Goal: Task Accomplishment & Management: Manage account settings

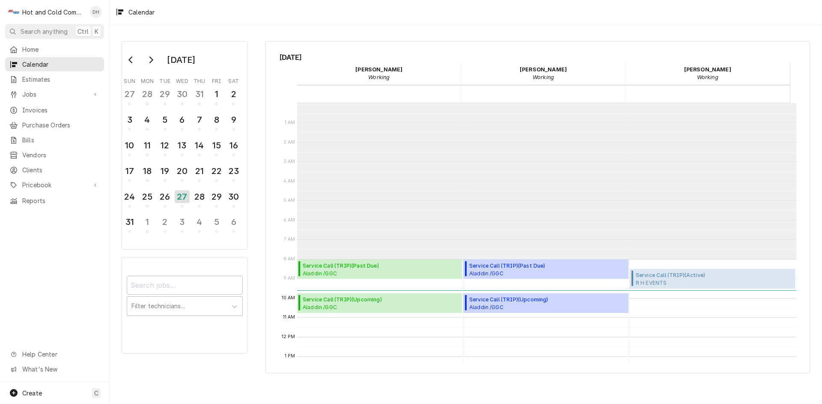
scroll to position [156, 0]
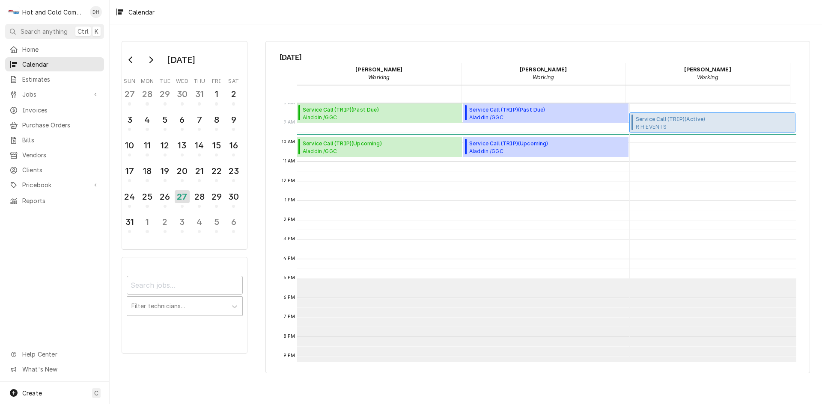
click at [681, 127] on span "R H EVENTS [STREET_ADDRESS]" at bounding box center [670, 126] width 69 height 7
click at [168, 201] on div "26" at bounding box center [165, 197] width 15 height 15
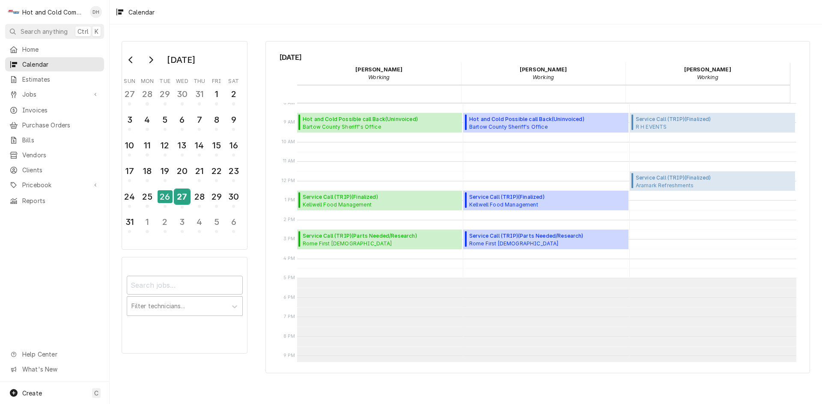
drag, startPoint x: 168, startPoint y: 201, endPoint x: 182, endPoint y: 199, distance: 14.7
click at [182, 199] on div "27" at bounding box center [182, 197] width 15 height 15
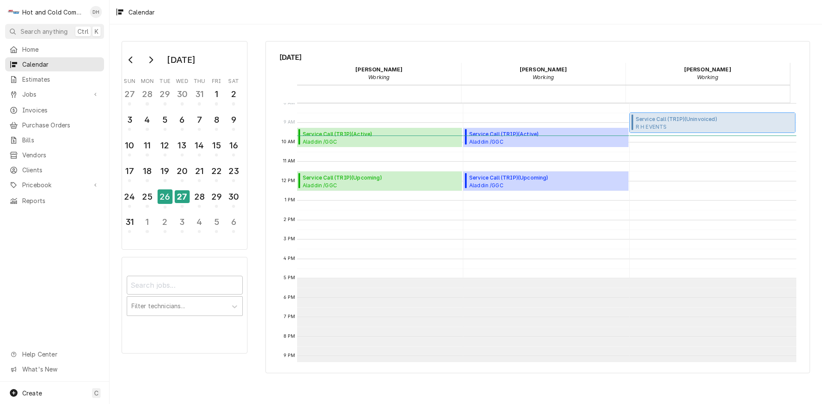
click at [697, 125] on span "R H EVENTS 3230 Hopeland Industrial Dr,, POWDER SPRINGS, GA 30127" at bounding box center [676, 126] width 81 height 7
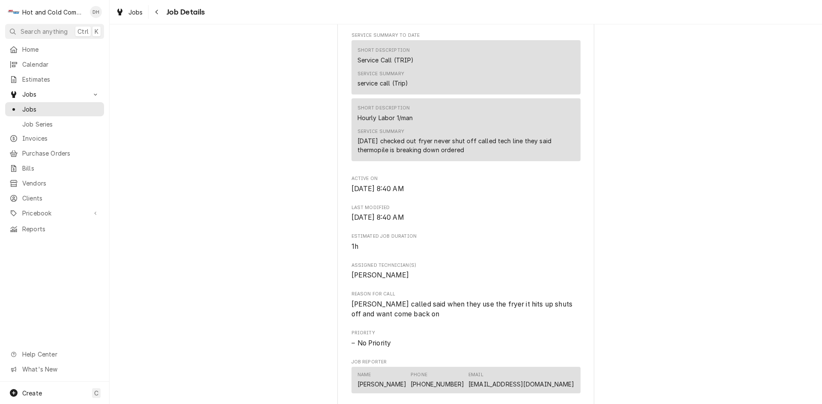
scroll to position [571, 0]
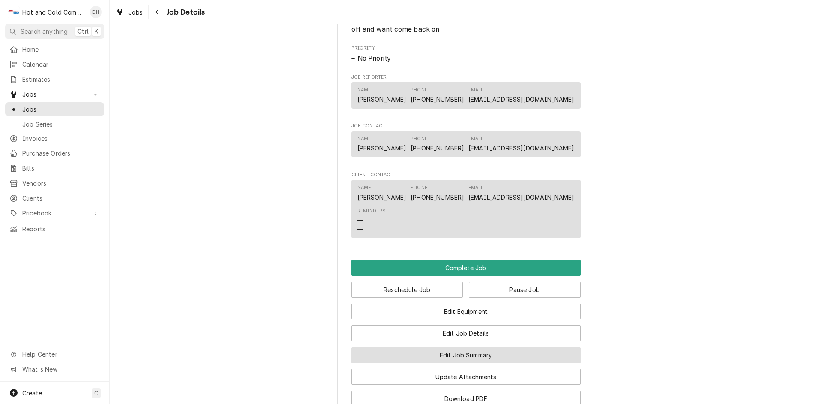
click at [466, 363] on button "Edit Job Summary" at bounding box center [465, 356] width 229 height 16
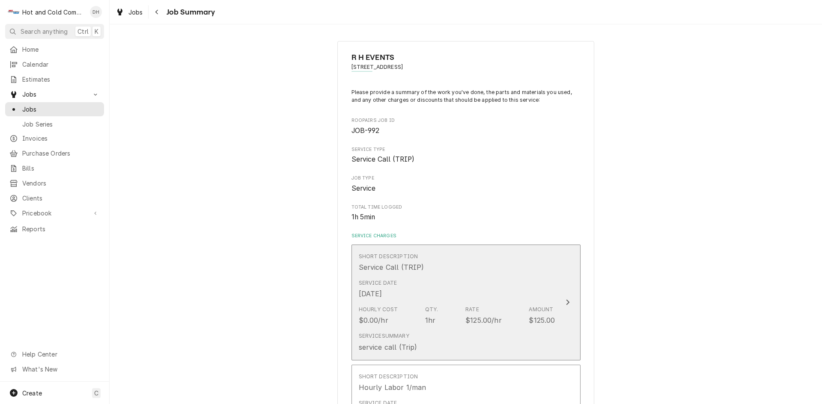
scroll to position [143, 0]
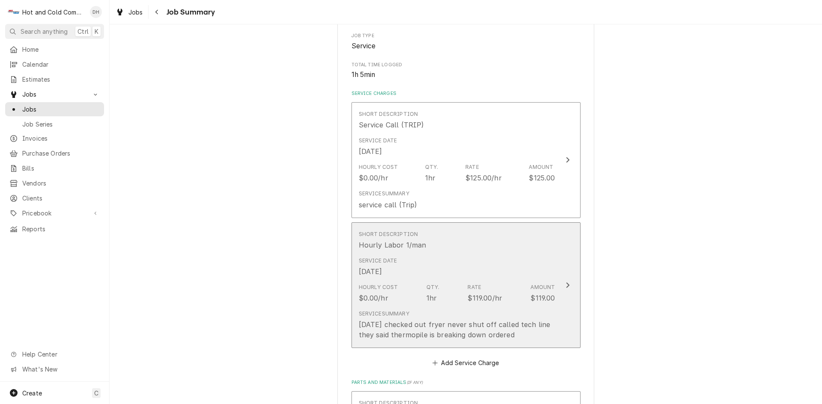
click at [520, 262] on div "Service Date Aug 26, 2025" at bounding box center [457, 267] width 196 height 27
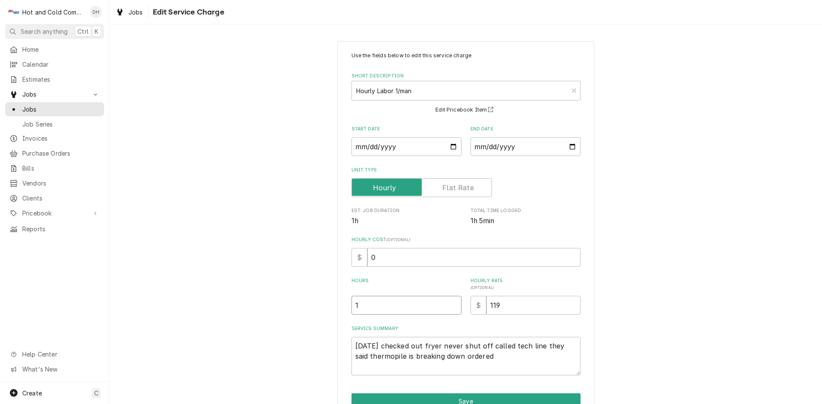
click at [362, 304] on input "1" at bounding box center [406, 305] width 110 height 19
type textarea "x"
type input "3"
click at [503, 367] on textarea "8/26/25 checked out fryer never shut off called tech line they said thermopile …" at bounding box center [465, 356] width 229 height 39
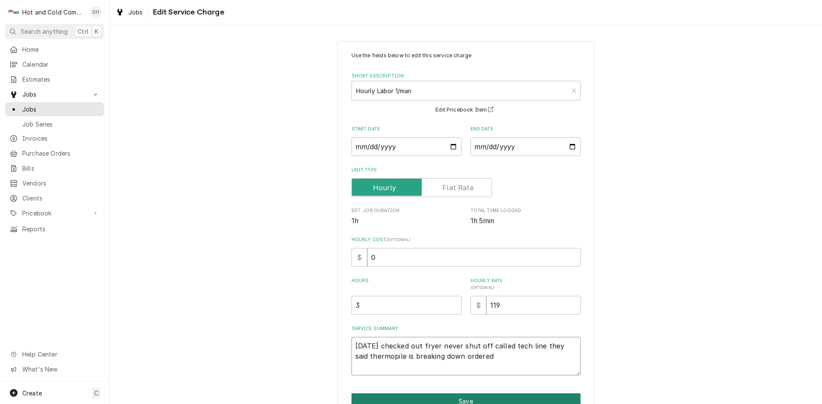
type textarea "x"
type textarea "8/26/25 checked out fryer never shut off called tech line they said thermopile …"
type textarea "x"
type textarea "8/26/25 checked out fryer never shut off called tech line they said thermopile …"
type textarea "x"
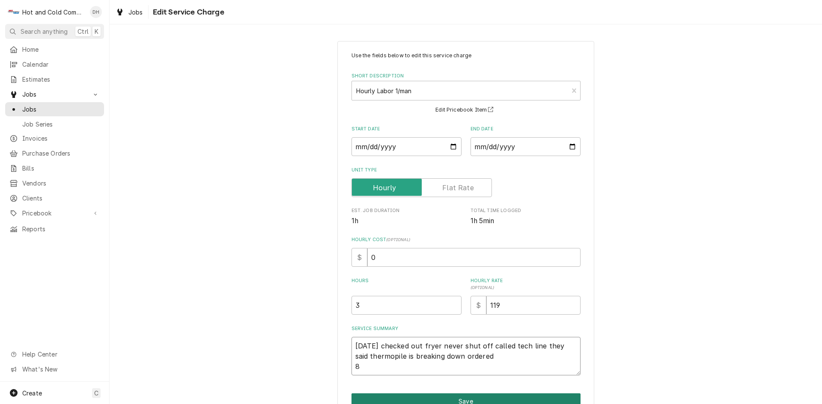
type textarea "8/26/25 checked out fryer never shut off called tech line they said thermopile …"
type textarea "x"
type textarea "8/26/25 checked out fryer never shut off called tech line they said thermopile …"
type textarea "x"
type textarea "8/26/25 checked out fryer never shut off called tech line they said thermopile …"
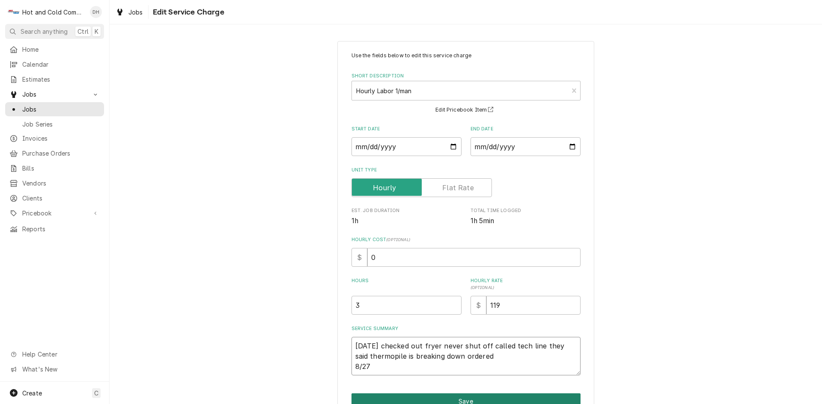
type textarea "x"
type textarea "8/26/25 checked out fryer never shut off called tech line they said thermopile …"
type textarea "x"
type textarea "8/26/25 checked out fryer never shut off called tech line they said thermopile …"
type textarea "x"
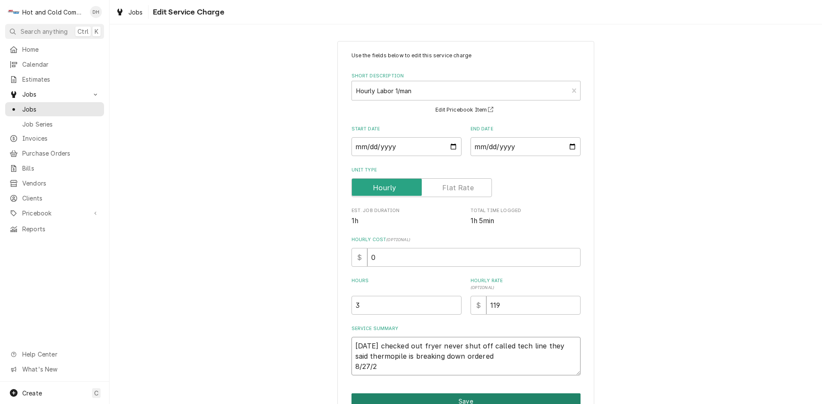
type textarea "8/26/25 checked out fryer never shut off called tech line they said thermopile …"
type textarea "x"
type textarea "8/26/25 checked out fryer never shut off called tech line they said thermopile …"
type textarea "x"
type textarea "8/26/25 checked out fryer never shut off called tech line they said thermopile …"
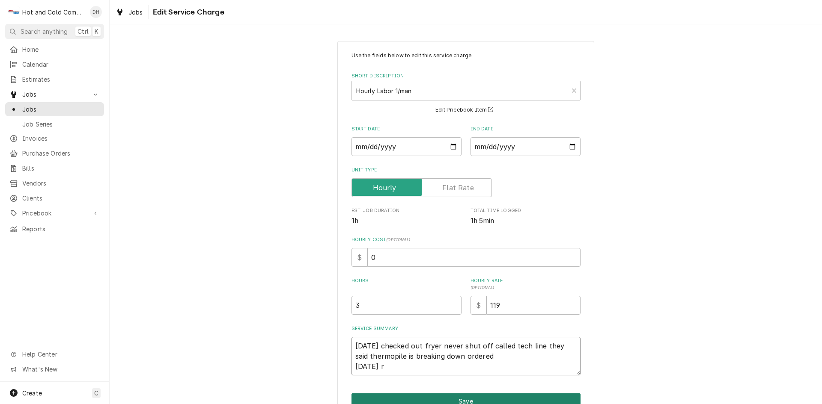
type textarea "x"
type textarea "8/26/25 checked out fryer never shut off called tech line they said thermopile …"
type textarea "x"
type textarea "8/26/25 checked out fryer never shut off called tech line they said thermopile …"
type textarea "x"
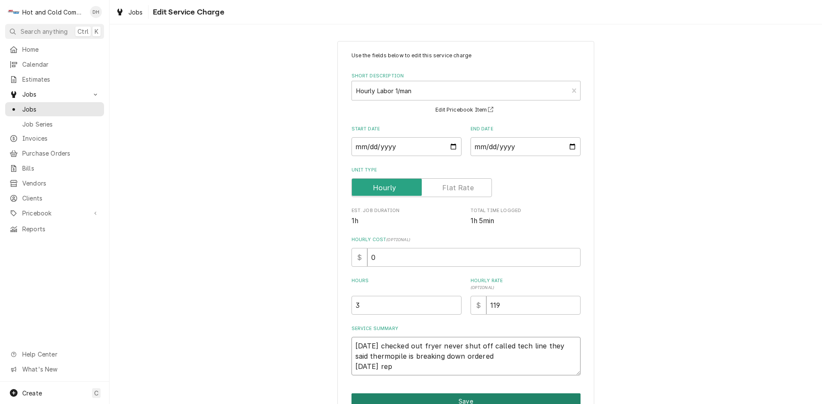
type textarea "8/26/25 checked out fryer never shut off called tech line they said thermopile …"
type textarea "x"
type textarea "8/26/25 checked out fryer never shut off called tech line they said thermopile …"
type textarea "x"
type textarea "8/26/25 checked out fryer never shut off called tech line they said thermopile …"
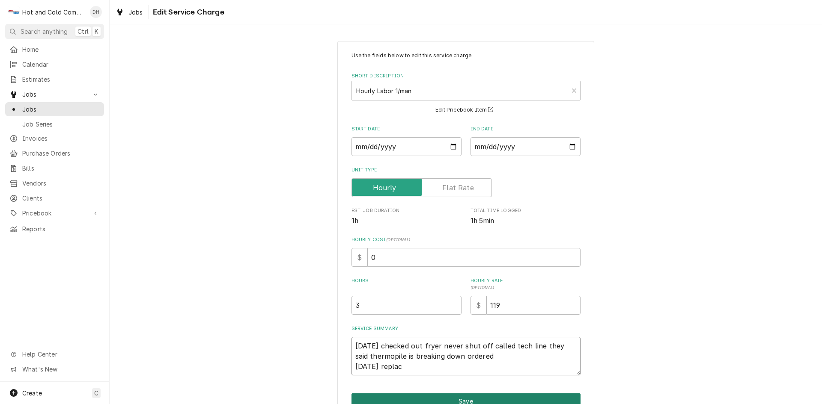
type textarea "x"
type textarea "8/26/25 checked out fryer never shut off called tech line they said thermopile …"
type textarea "x"
type textarea "8/26/25 checked out fryer never shut off called tech line they said thermopile …"
type textarea "x"
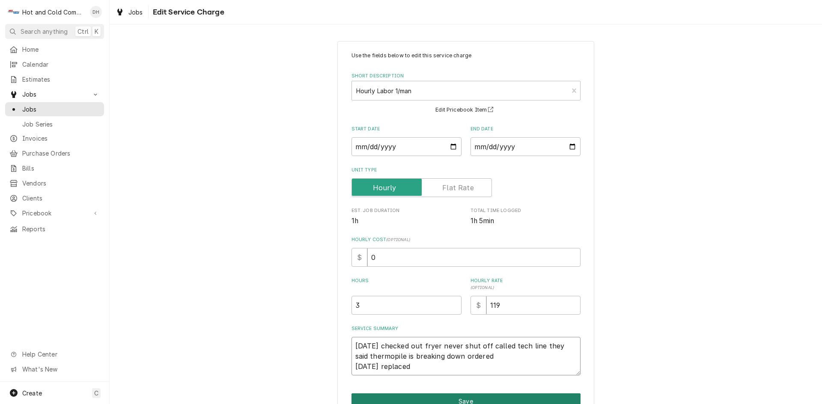
type textarea "8/26/25 checked out fryer never shut off called tech line they said thermopile …"
type textarea "x"
type textarea "8/26/25 checked out fryer never shut off called tech line they said thermopile …"
type textarea "x"
type textarea "8/26/25 checked out fryer never shut off called tech line they said thermopile …"
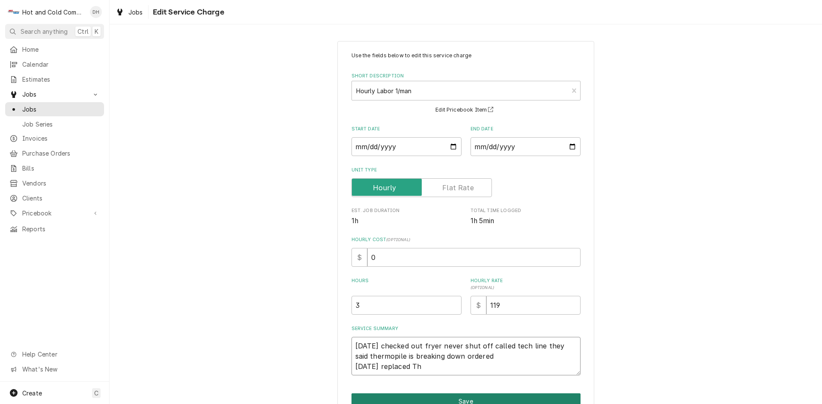
type textarea "x"
type textarea "8/26/25 checked out fryer never shut off called tech line they said thermopile …"
type textarea "x"
type textarea "8/26/25 checked out fryer never shut off called tech line they said thermopile …"
type textarea "x"
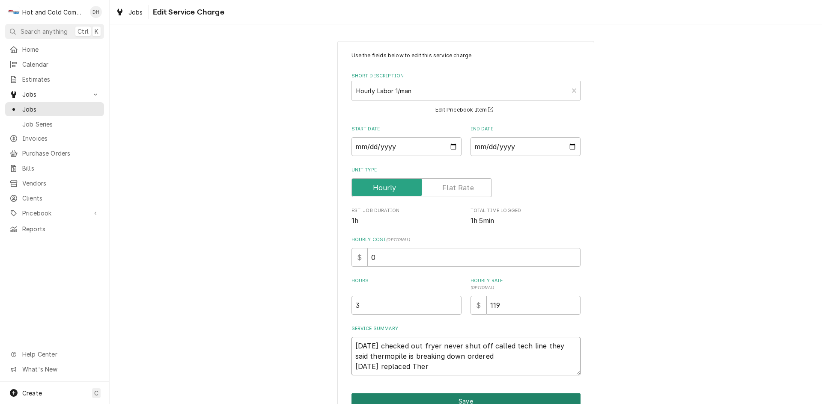
type textarea "8/26/25 checked out fryer never shut off called tech line they said thermopile …"
type textarea "x"
type textarea "8/26/25 checked out fryer never shut off called tech line they said thermopile …"
type textarea "x"
type textarea "8/26/25 checked out fryer never shut off called tech line they said thermopile …"
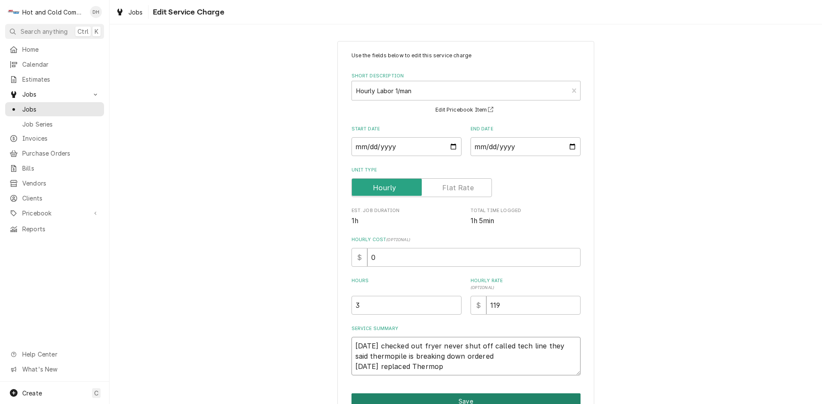
type textarea "x"
type textarea "8/26/25 checked out fryer never shut off called tech line they said thermopile …"
type textarea "x"
type textarea "8/26/25 checked out fryer never shut off called tech line they said thermopile …"
type textarea "x"
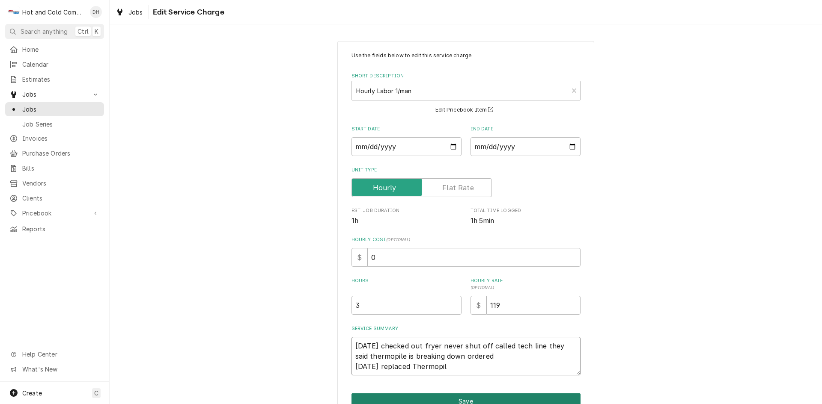
type textarea "8/26/25 checked out fryer never shut off called tech line they said thermopile …"
type textarea "x"
type textarea "8/26/25 checked out fryer never shut off called tech line they said thermopile …"
type textarea "x"
type textarea "8/26/25 checked out fryer never shut off called tech line they said thermopile …"
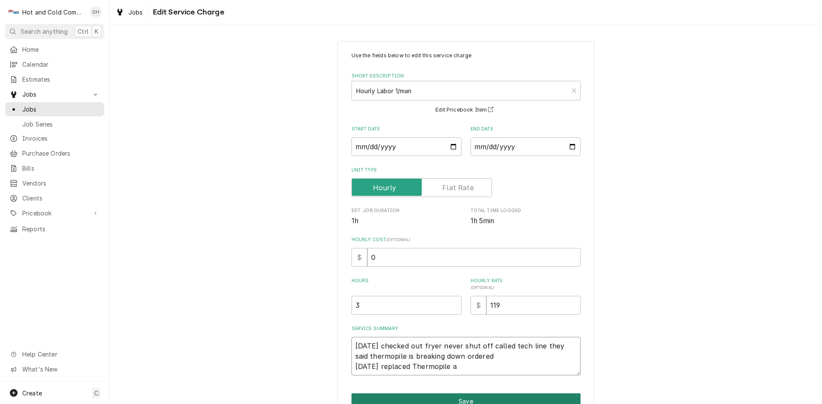
type textarea "x"
type textarea "8/26/25 checked out fryer never shut off called tech line they said thermopile …"
type textarea "x"
type textarea "8/26/25 checked out fryer never shut off called tech line they said thermopile …"
type textarea "x"
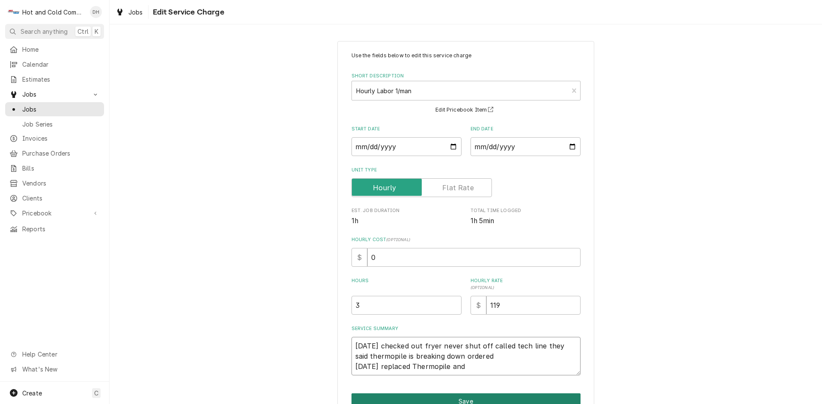
type textarea "8/26/25 checked out fryer never shut off called tech line they said thermopile …"
type textarea "x"
type textarea "8/26/25 checked out fryer never shut off called tech line they said thermopile …"
type textarea "x"
type textarea "8/26/25 checked out fryer never shut off called tech line they said thermopile …"
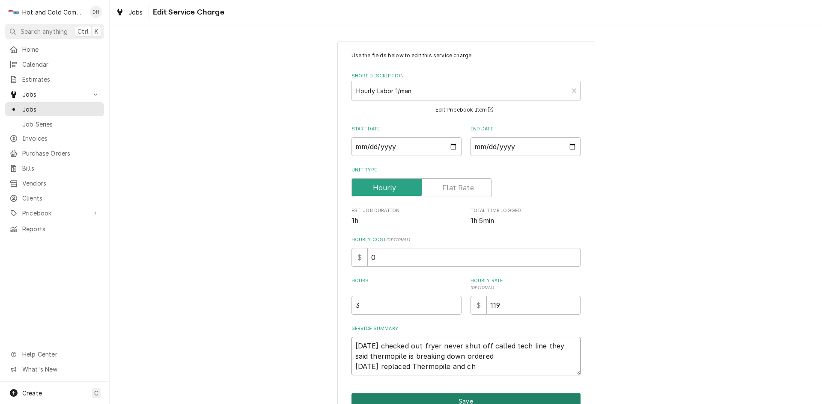
type textarea "x"
type textarea "8/26/25 checked out fryer never shut off called tech line they said thermopile …"
type textarea "x"
type textarea "8/26/25 checked out fryer never shut off called tech line they said thermopile …"
type textarea "x"
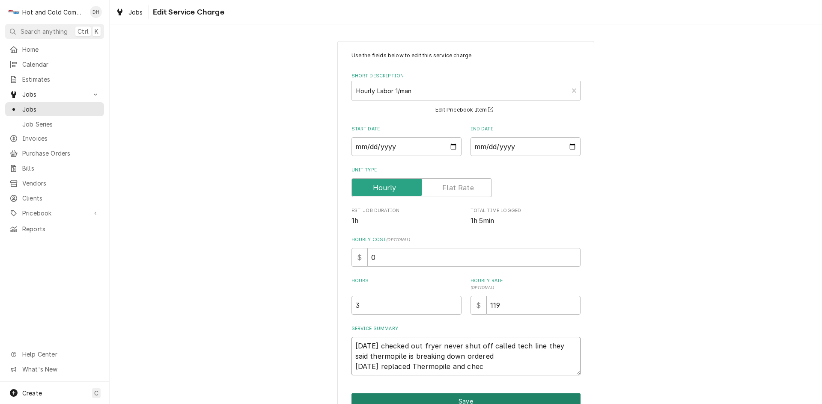
type textarea "8/26/25 checked out fryer never shut off called tech line they said thermopile …"
type textarea "x"
type textarea "8/26/25 checked out fryer never shut off called tech line they said thermopile …"
type textarea "x"
type textarea "8/26/25 checked out fryer never shut off called tech line they said thermopile …"
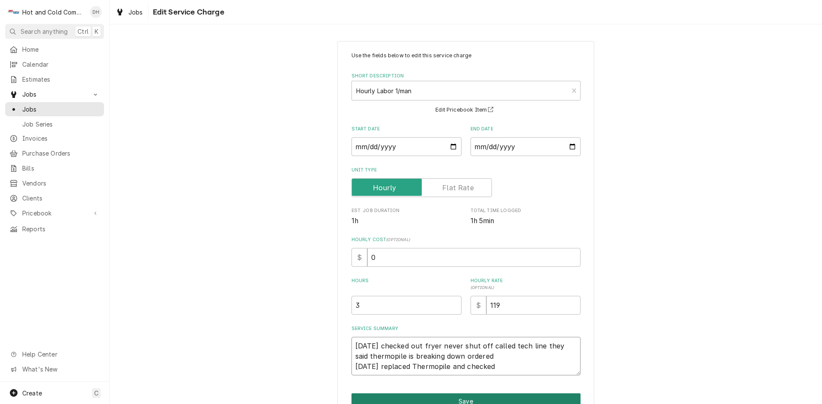
type textarea "x"
type textarea "8/26/25 checked out fryer never shut off called tech line they said thermopile …"
type textarea "x"
type textarea "8/26/25 checked out fryer never shut off called tech line they said thermopile …"
type textarea "x"
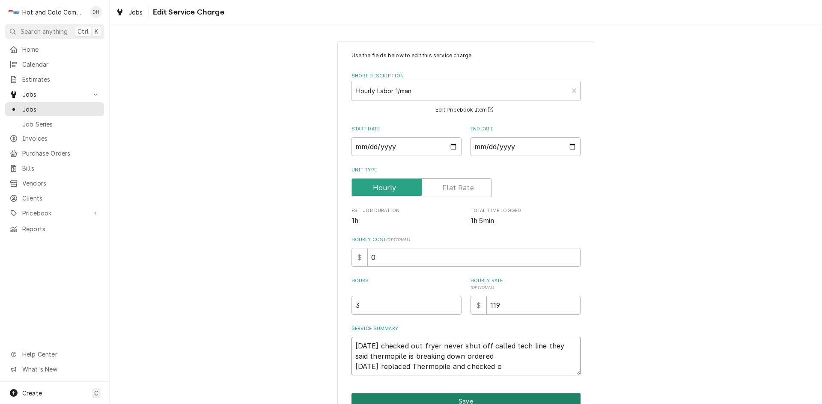
type textarea "8/26/25 checked out fryer never shut off called tech line they said thermopile …"
type textarea "x"
type textarea "8/26/25 checked out fryer never shut off called tech line they said thermopile …"
type textarea "x"
type textarea "8/26/25 checked out fryer never shut off called tech line they said thermopile …"
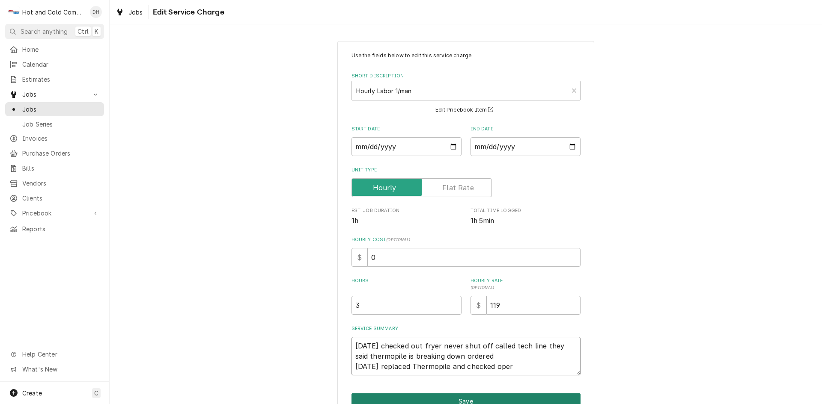
type textarea "x"
type textarea "8/26/25 checked out fryer never shut off called tech line they said thermopile …"
type textarea "x"
type textarea "8/26/25 checked out fryer never shut off called tech line they said thermopile …"
type textarea "x"
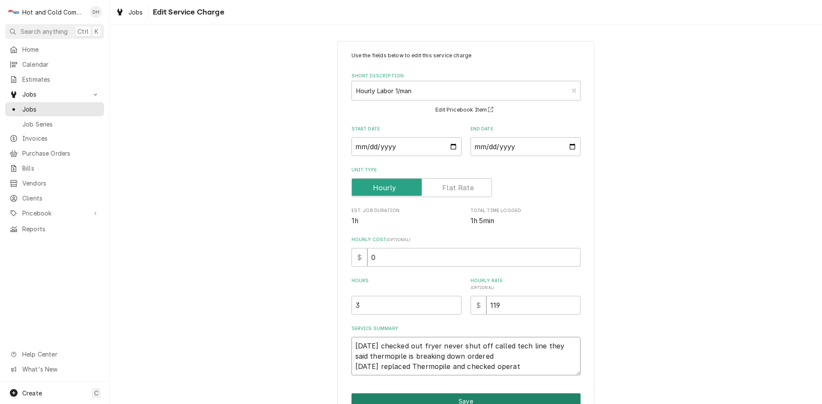
type textarea "8/26/25 checked out fryer never shut off called tech line they said thermopile …"
type textarea "x"
type textarea "8/26/25 checked out fryer never shut off called tech line they said thermopile …"
type textarea "x"
type textarea "8/26/25 checked out fryer never shut off called tech line they said thermopile …"
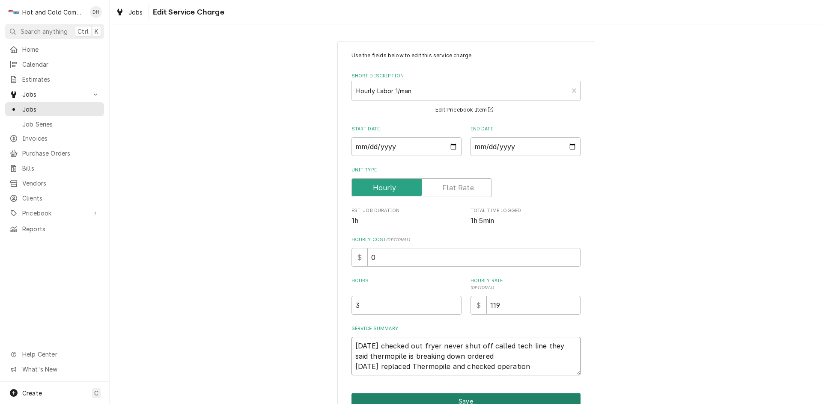
type textarea "x"
type textarea "8/26/25 checked out fryer never shut off called tech line they said thermopile …"
type textarea "x"
type textarea "8/26/25 checked out fryer never shut off called tech line they said thermopile …"
type textarea "x"
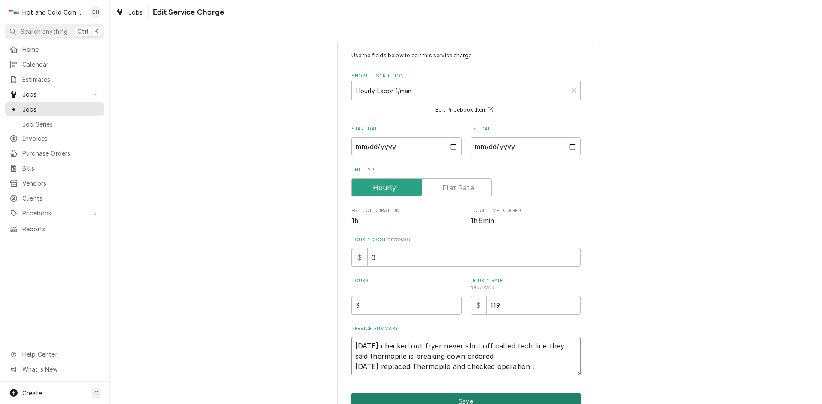
type textarea "8/26/25 checked out fryer never shut off called tech line they said thermopile …"
type textarea "x"
type textarea "8/26/25 checked out fryer never shut off called tech line they said thermopile …"
type textarea "x"
type textarea "8/26/25 checked out fryer never shut off called tech line they said thermopile …"
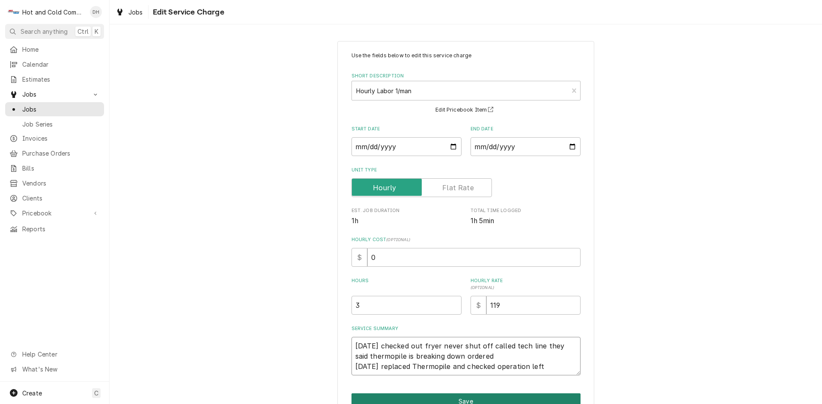
type textarea "x"
type textarea "8/26/25 checked out fryer never shut off called tech line they said thermopile …"
type textarea "x"
type textarea "8/26/25 checked out fryer never shut off called tech line they said thermopile …"
type textarea "x"
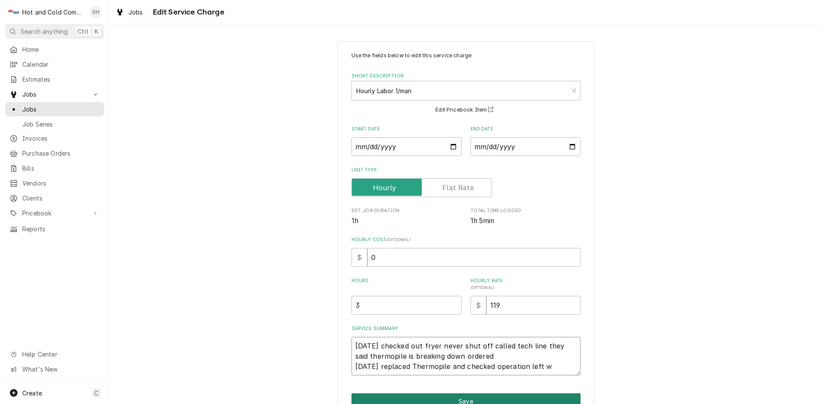
type textarea "8/26/25 checked out fryer never shut off called tech line they said thermopile …"
type textarea "x"
type textarea "8/26/25 checked out fryer never shut off called tech line they said thermopile …"
type textarea "x"
type textarea "8/26/25 checked out fryer never shut off called tech line they said thermopile …"
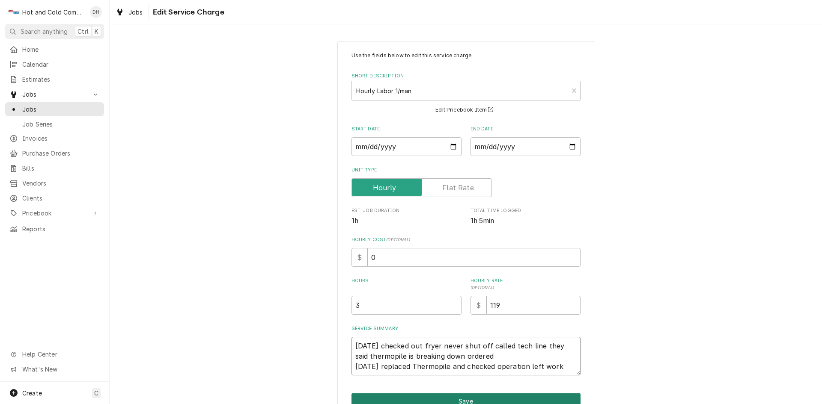
type textarea "x"
type textarea "8/26/25 checked out fryer never shut off called tech line they said thermopile …"
type textarea "x"
type textarea "8/26/25 checked out fryer never shut off called tech line they said thermopile …"
type textarea "x"
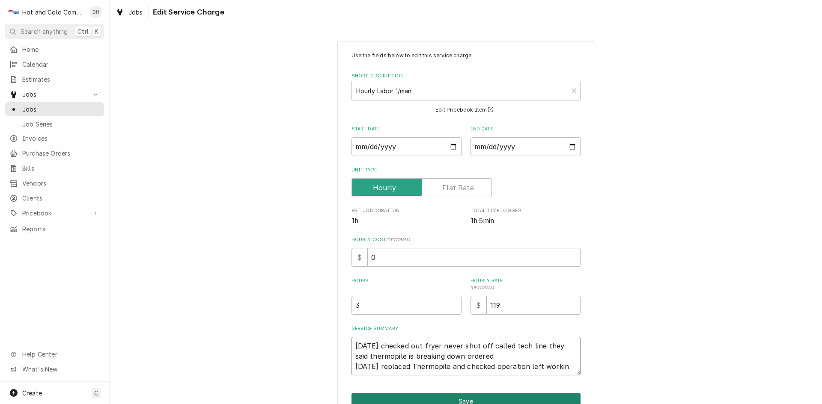
type textarea "8/26/25 checked out fryer never shut off called tech line they said thermopile …"
type textarea "x"
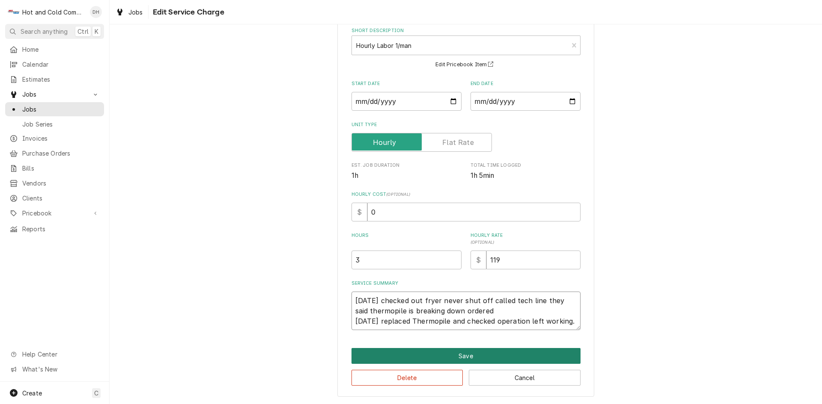
type textarea "[DATE] checked out fryer never shut off called tech line they said thermopile i…"
click at [476, 354] on button "Save" at bounding box center [465, 356] width 229 height 16
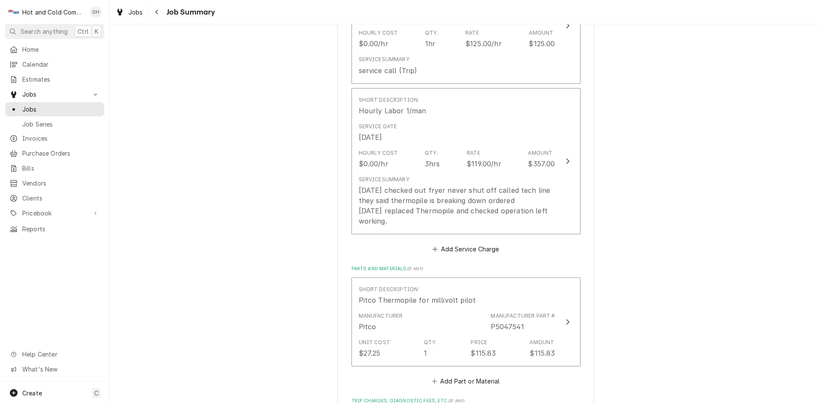
scroll to position [285, 0]
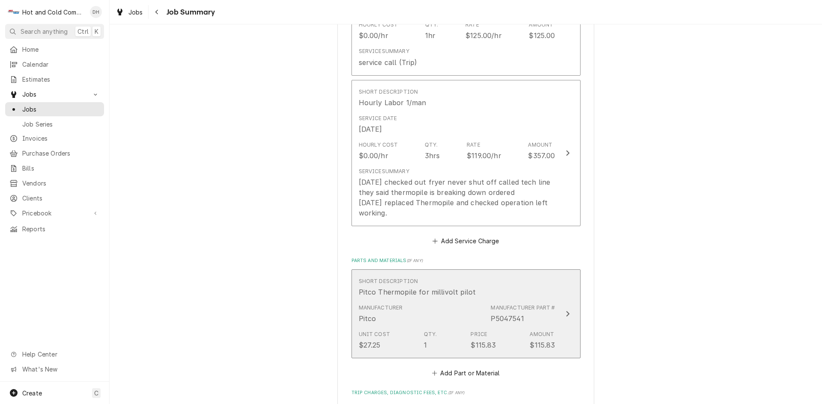
click at [494, 288] on div "Short Description Pitco Thermopile for millivolt pilot" at bounding box center [457, 287] width 196 height 27
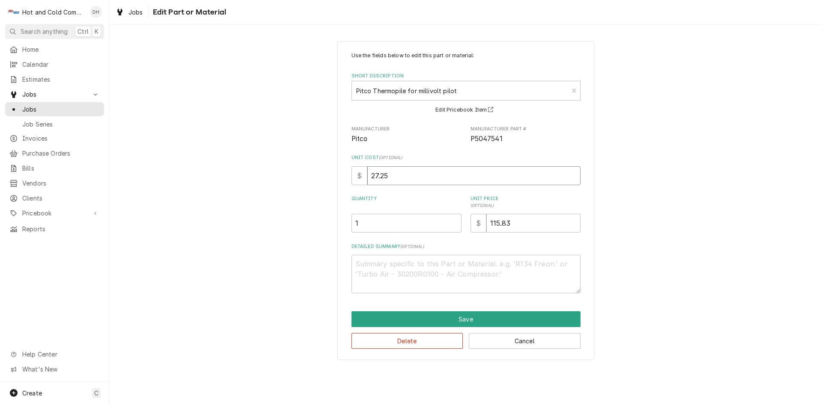
drag, startPoint x: 391, startPoint y: 178, endPoint x: 358, endPoint y: 177, distance: 32.5
click at [358, 177] on div "$ 27.25" at bounding box center [465, 176] width 229 height 19
type textarea "x"
type input "4"
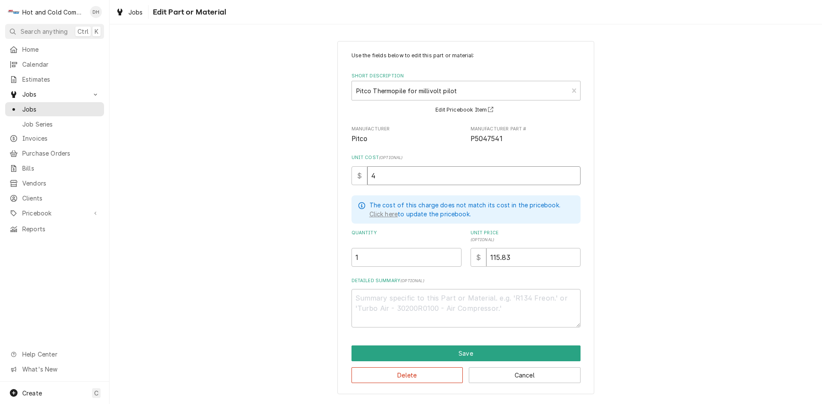
type textarea "x"
type input "45"
type textarea "x"
type input "45.2"
type textarea "x"
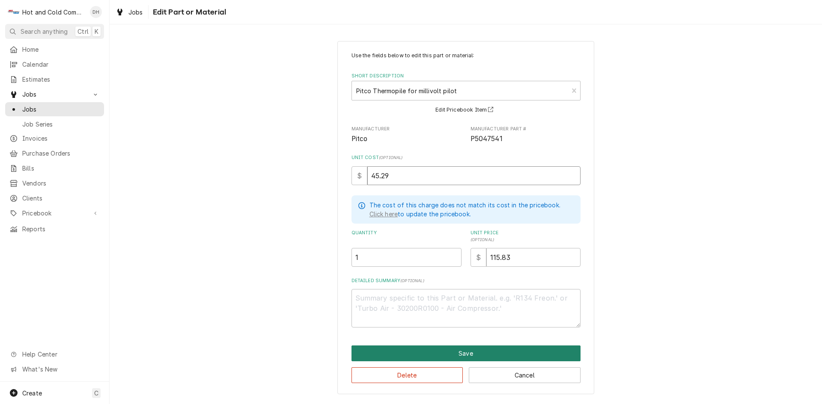
type input "45.29"
click at [473, 351] on button "Save" at bounding box center [465, 354] width 229 height 16
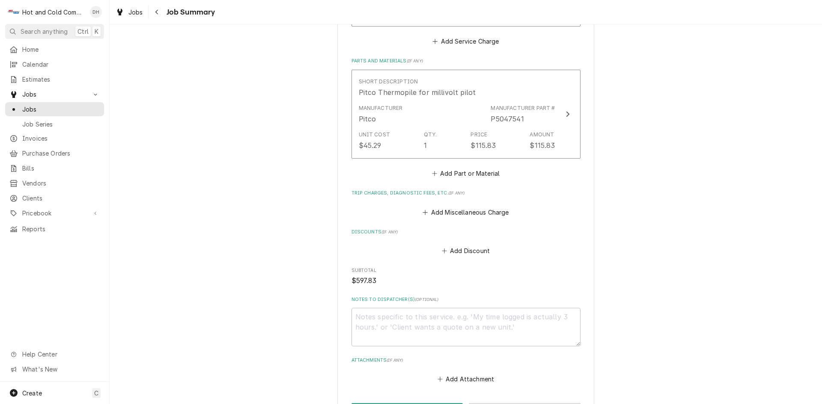
scroll to position [559, 0]
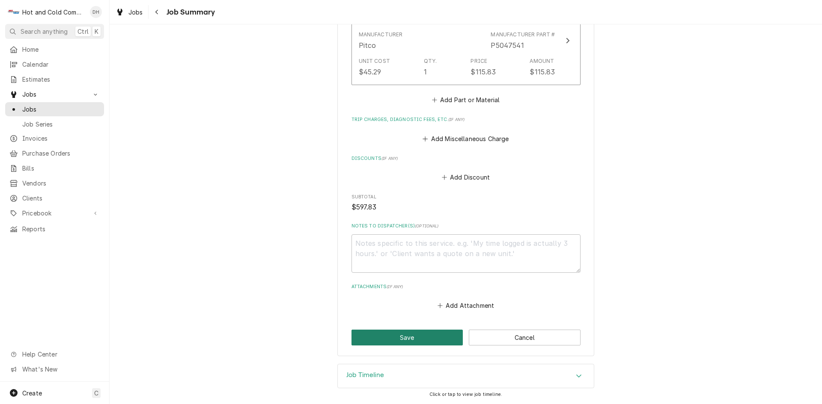
drag, startPoint x: 407, startPoint y: 336, endPoint x: 467, endPoint y: 309, distance: 64.9
click at [410, 336] on button "Save" at bounding box center [407, 338] width 112 height 16
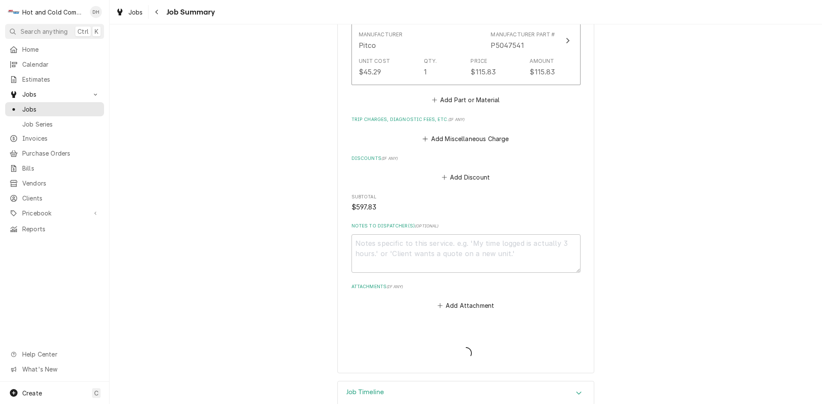
type textarea "x"
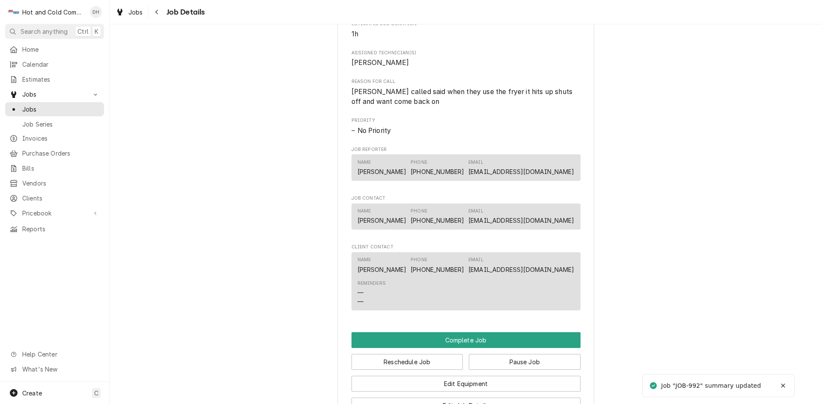
scroll to position [571, 0]
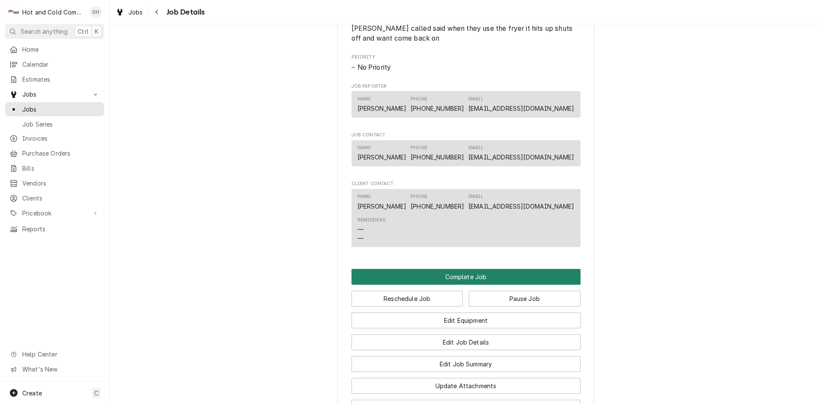
drag, startPoint x: 468, startPoint y: 285, endPoint x: 513, endPoint y: 277, distance: 46.1
click at [469, 285] on button "Complete Job" at bounding box center [465, 277] width 229 height 16
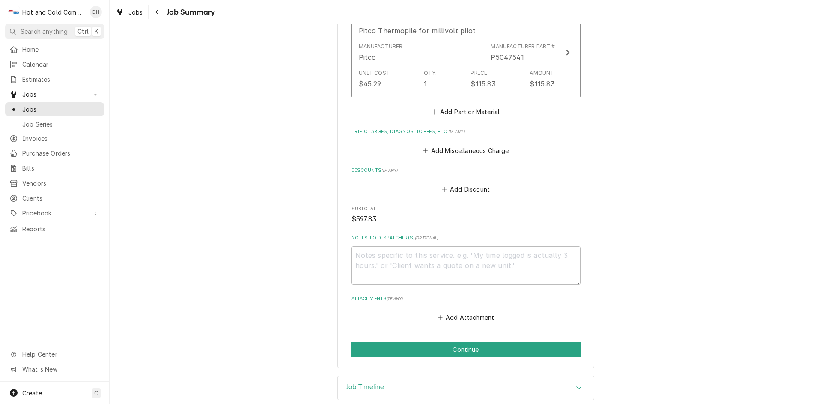
scroll to position [559, 0]
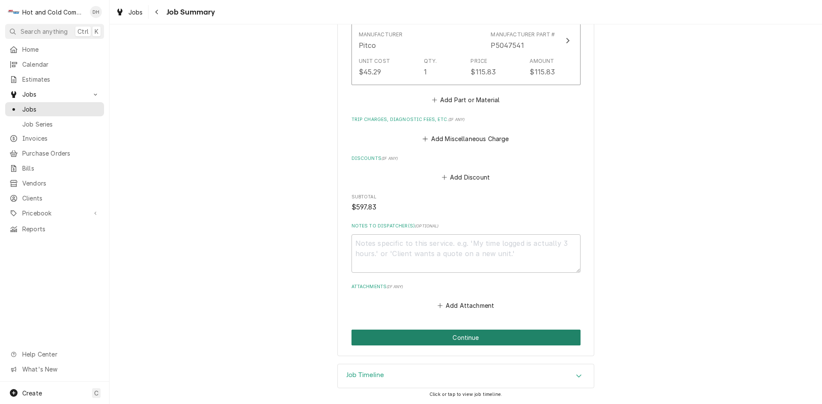
drag, startPoint x: 457, startPoint y: 336, endPoint x: 521, endPoint y: 322, distance: 66.0
click at [464, 336] on button "Continue" at bounding box center [465, 338] width 229 height 16
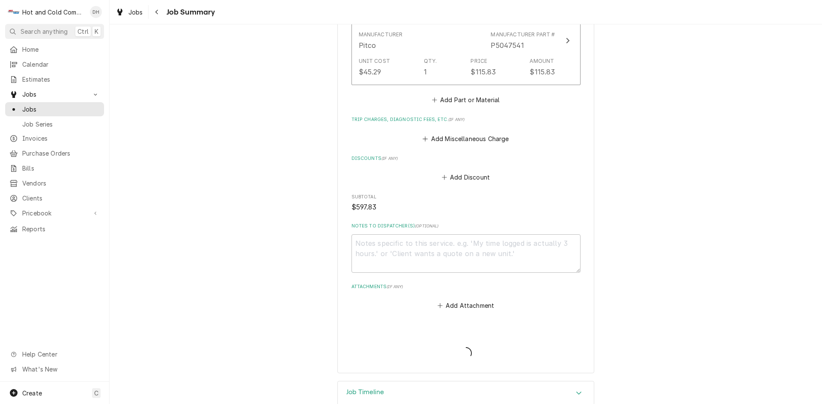
type textarea "x"
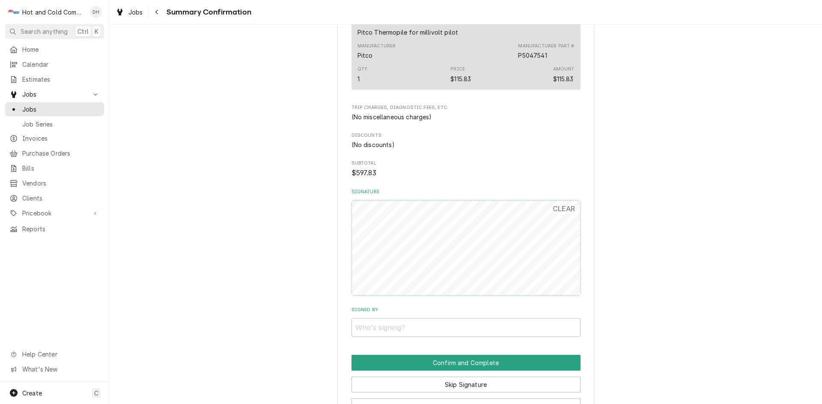
scroll to position [544, 0]
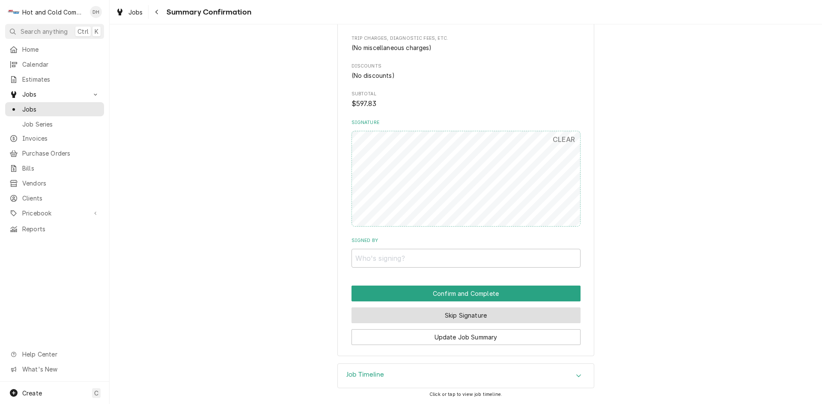
click at [475, 314] on button "Skip Signature" at bounding box center [465, 316] width 229 height 16
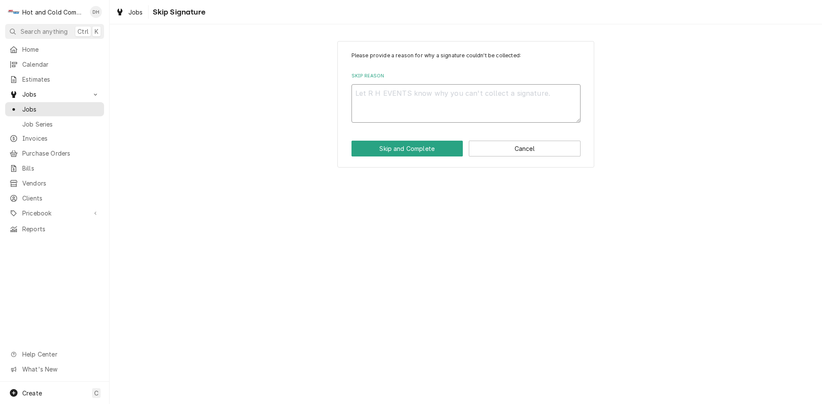
click at [381, 98] on textarea "Skip Reason" at bounding box center [465, 103] width 229 height 39
type textarea "x"
type textarea "E"
type textarea "x"
type textarea "Em"
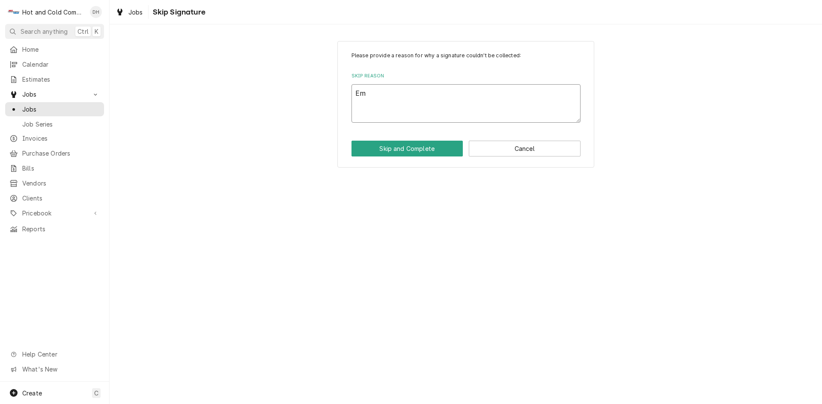
type textarea "x"
type textarea "Ema"
type textarea "x"
type textarea "Emai"
type textarea "x"
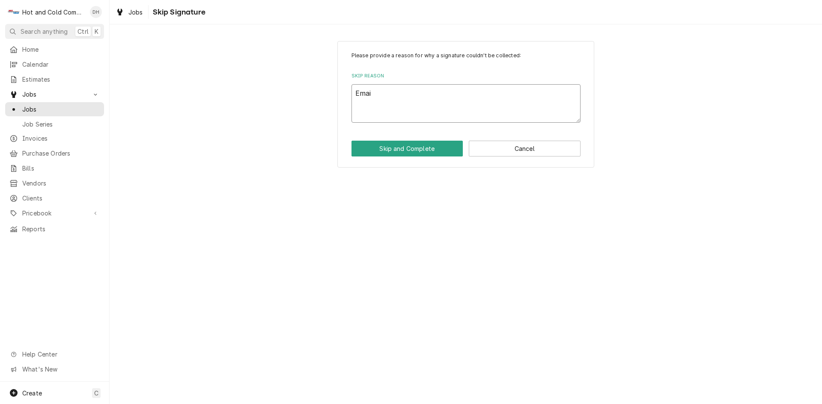
type textarea "Email"
type textarea "x"
type textarea "Emaile"
type textarea "x"
type textarea "Emailed"
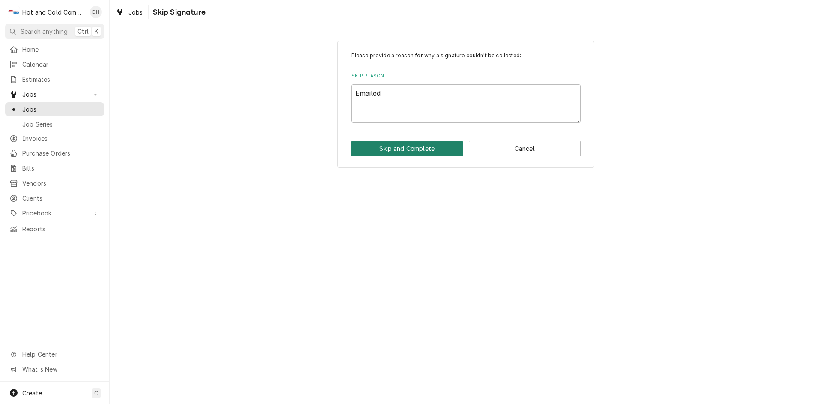
click at [395, 147] on button "Skip and Complete" at bounding box center [407, 149] width 112 height 16
type textarea "x"
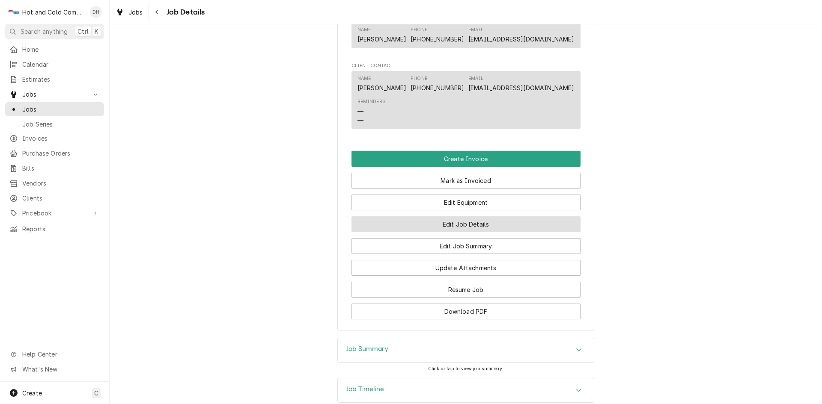
scroll to position [571, 0]
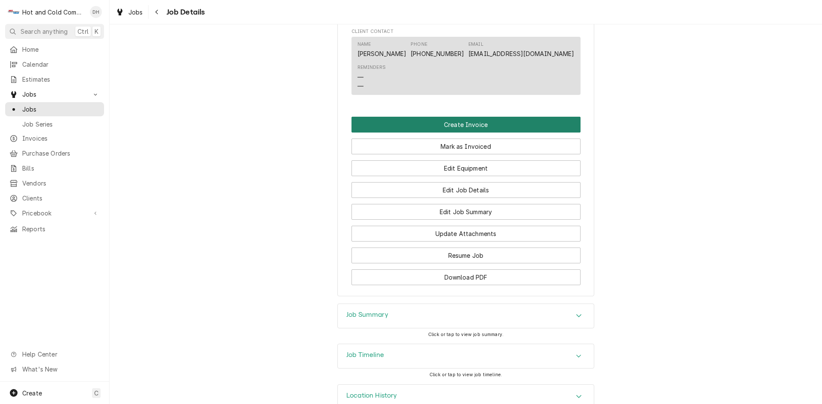
click at [466, 133] on button "Create Invoice" at bounding box center [465, 125] width 229 height 16
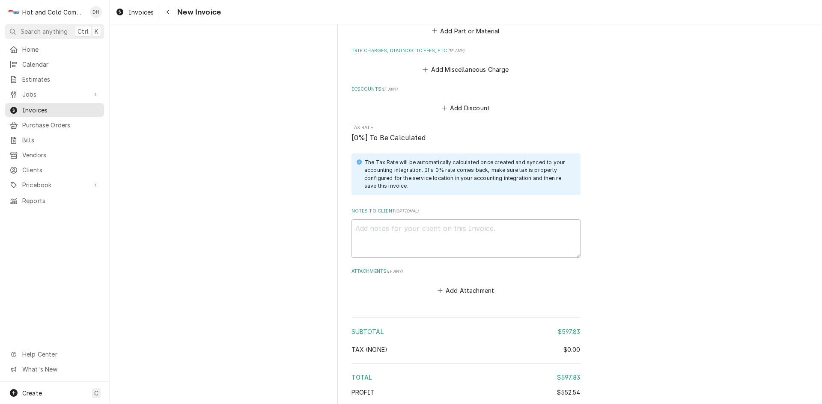
scroll to position [1071, 0]
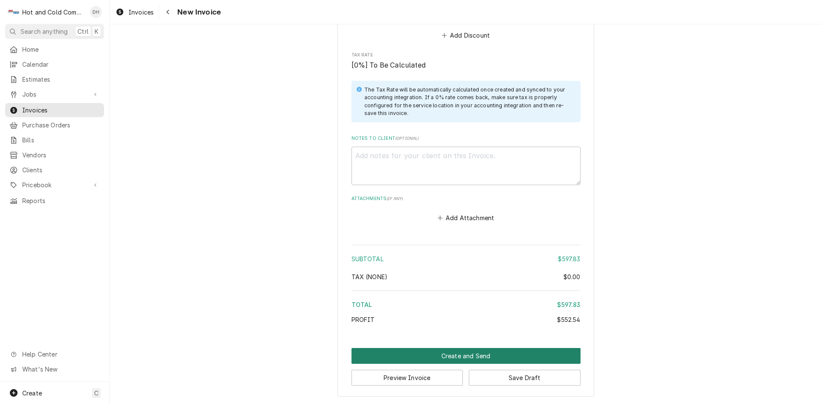
click at [466, 354] on button "Create and Send" at bounding box center [465, 356] width 229 height 16
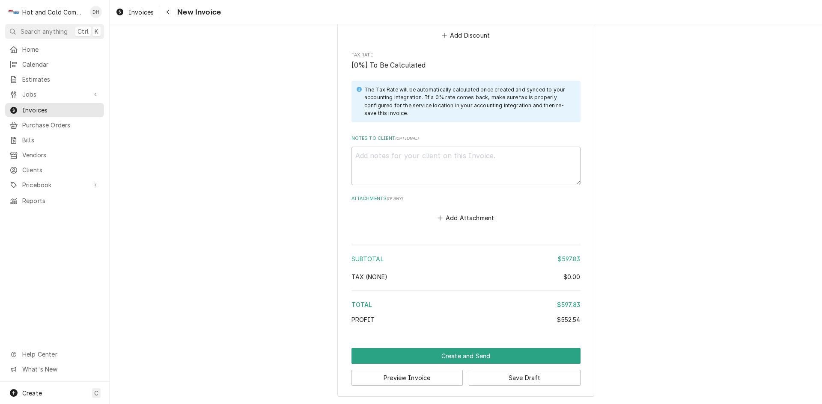
scroll to position [1067, 0]
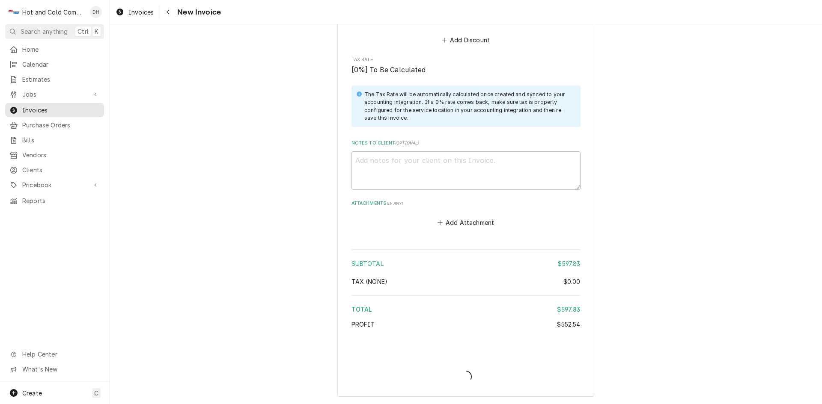
type textarea "x"
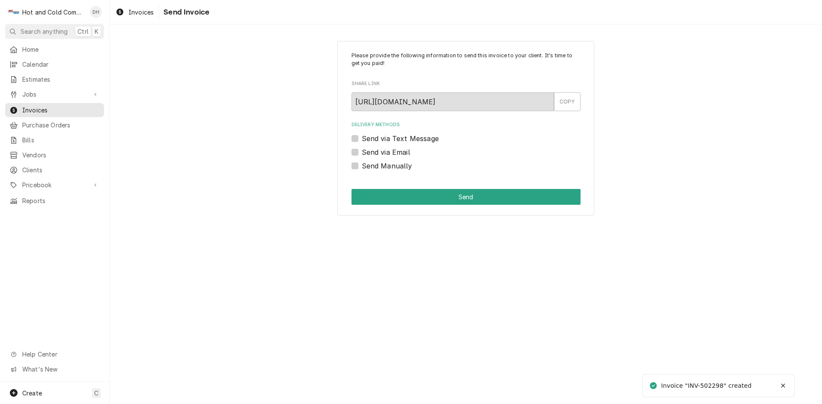
click at [362, 152] on label "Send via Email" at bounding box center [386, 152] width 48 height 10
click at [362, 152] on input "Send via Email" at bounding box center [476, 156] width 229 height 19
checkbox input "true"
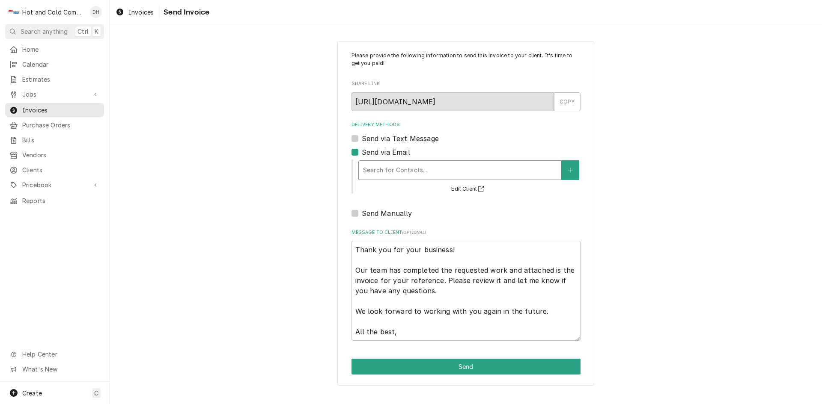
click at [396, 173] on div "Delivery Methods" at bounding box center [459, 170] width 193 height 15
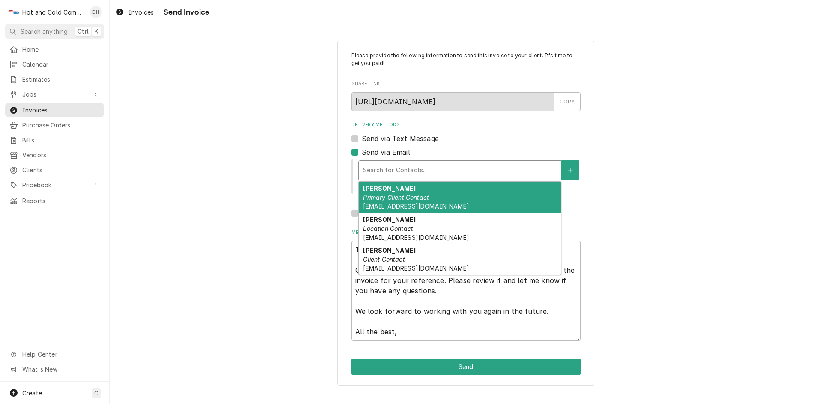
click at [395, 196] on em "Primary Client Contact" at bounding box center [396, 197] width 66 height 7
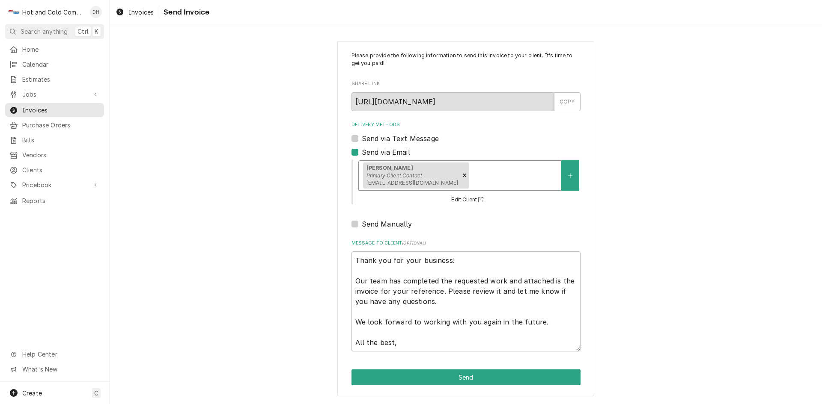
click at [518, 177] on div "Delivery Methods" at bounding box center [514, 175] width 86 height 15
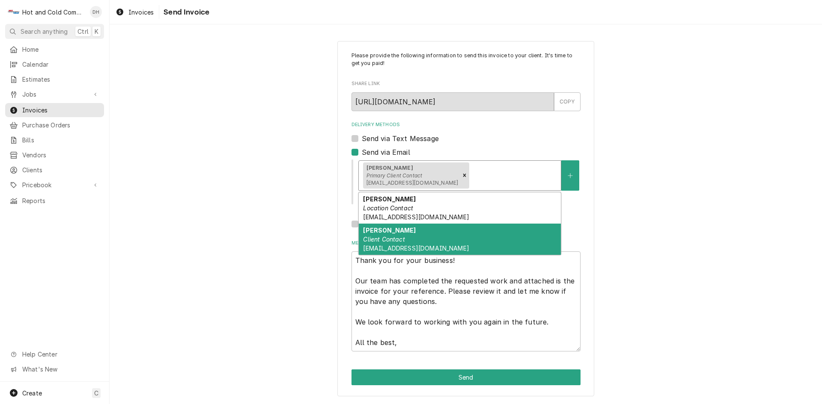
click at [645, 228] on div "Please provide the following information to send this invoice to your client. I…" at bounding box center [466, 218] width 712 height 371
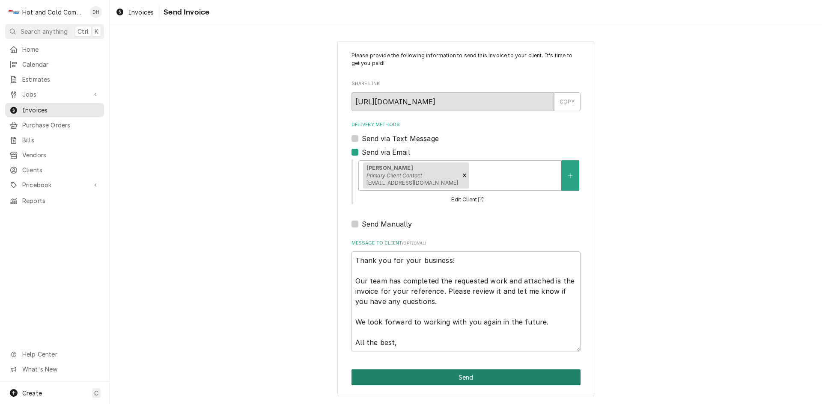
click at [478, 381] on button "Send" at bounding box center [465, 378] width 229 height 16
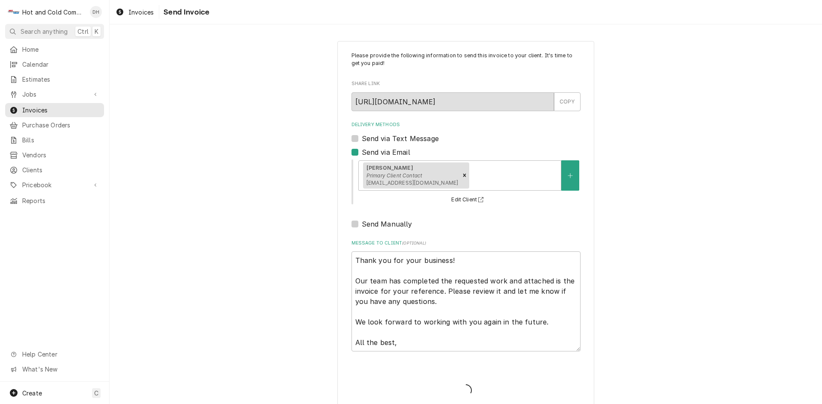
type textarea "x"
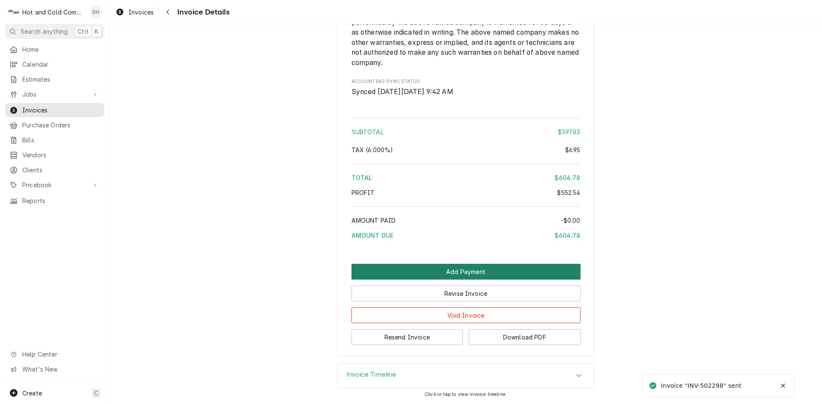
scroll to position [1068, 0]
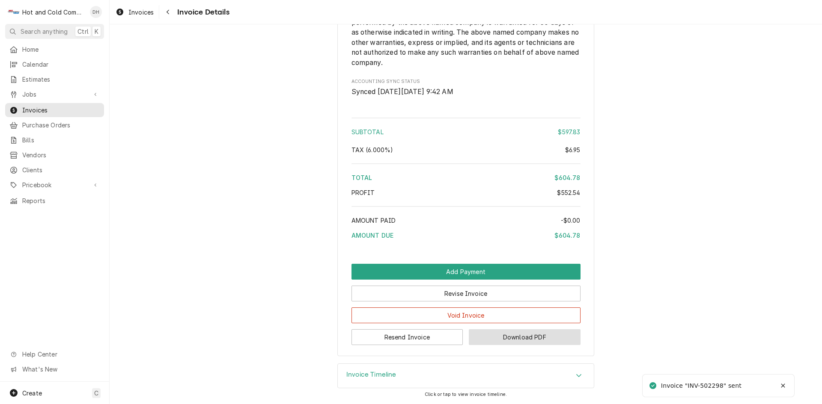
click at [553, 338] on button "Download PDF" at bounding box center [525, 338] width 112 height 16
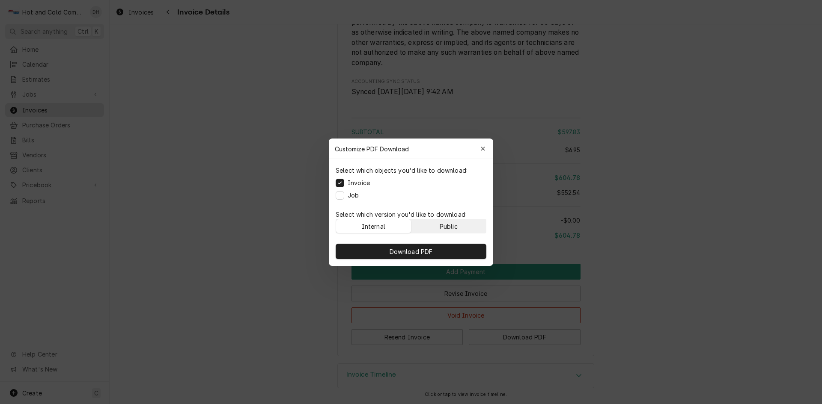
click at [458, 225] on button "Public" at bounding box center [448, 227] width 75 height 14
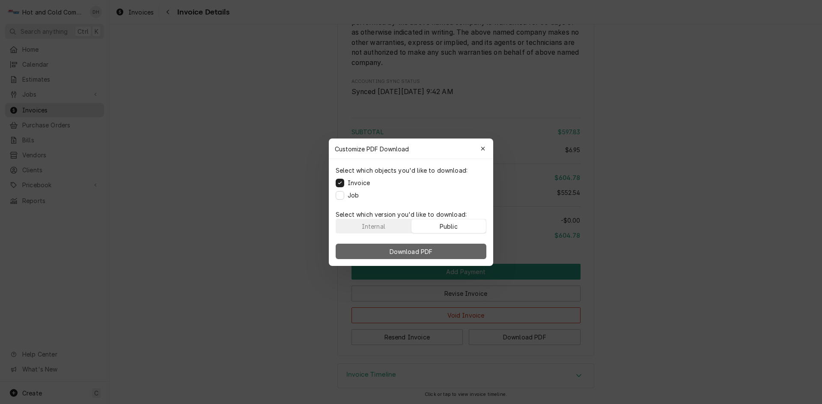
click at [443, 253] on button "Download PDF" at bounding box center [411, 251] width 151 height 15
